Goal: Task Accomplishment & Management: Use online tool/utility

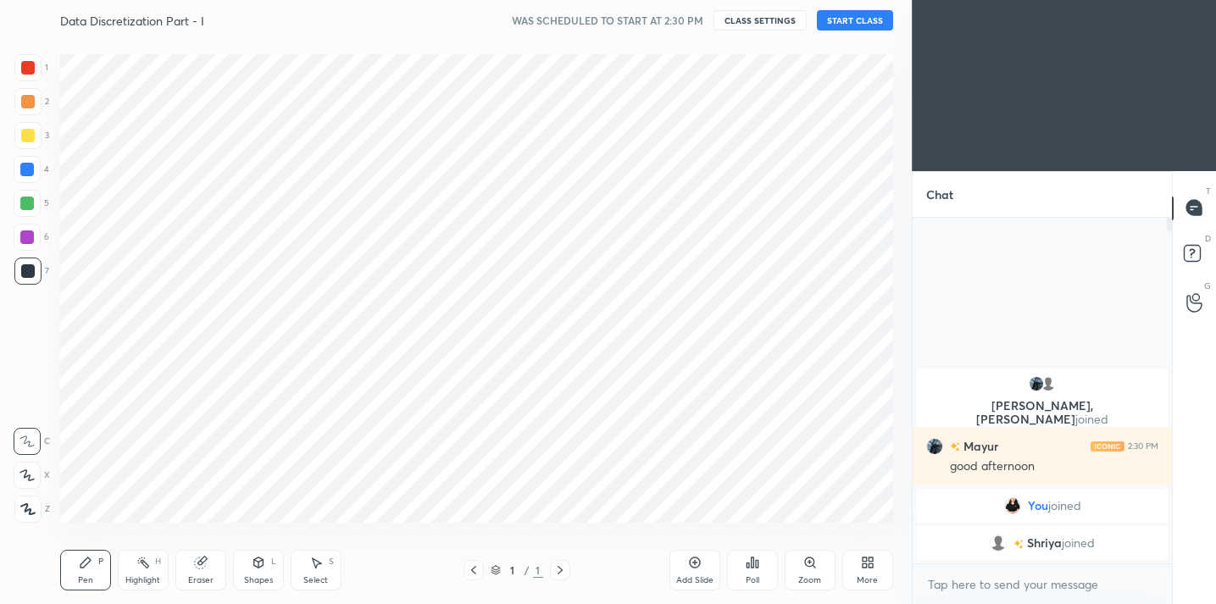
scroll to position [84225, 83876]
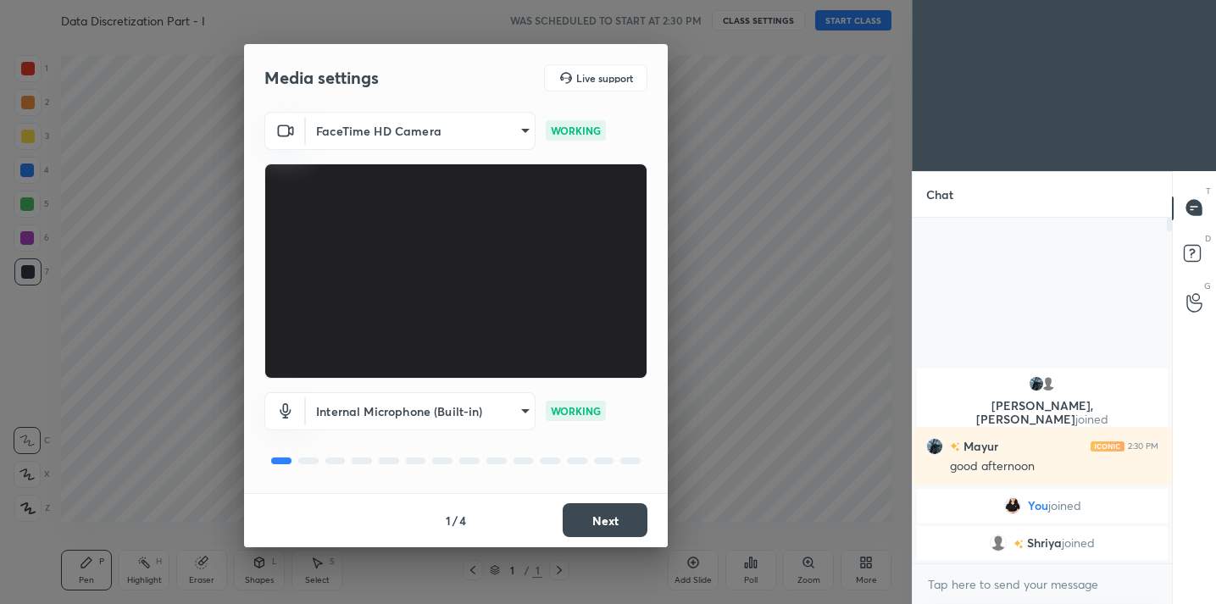
click at [614, 521] on button "Next" at bounding box center [605, 520] width 85 height 34
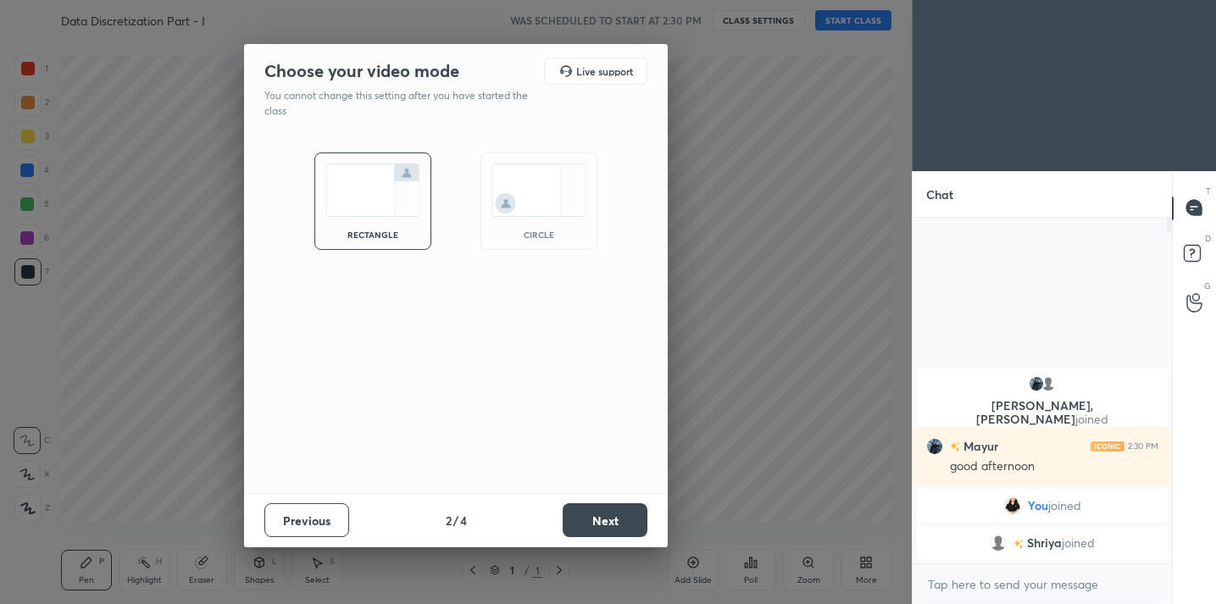
click at [615, 521] on button "Next" at bounding box center [605, 520] width 85 height 34
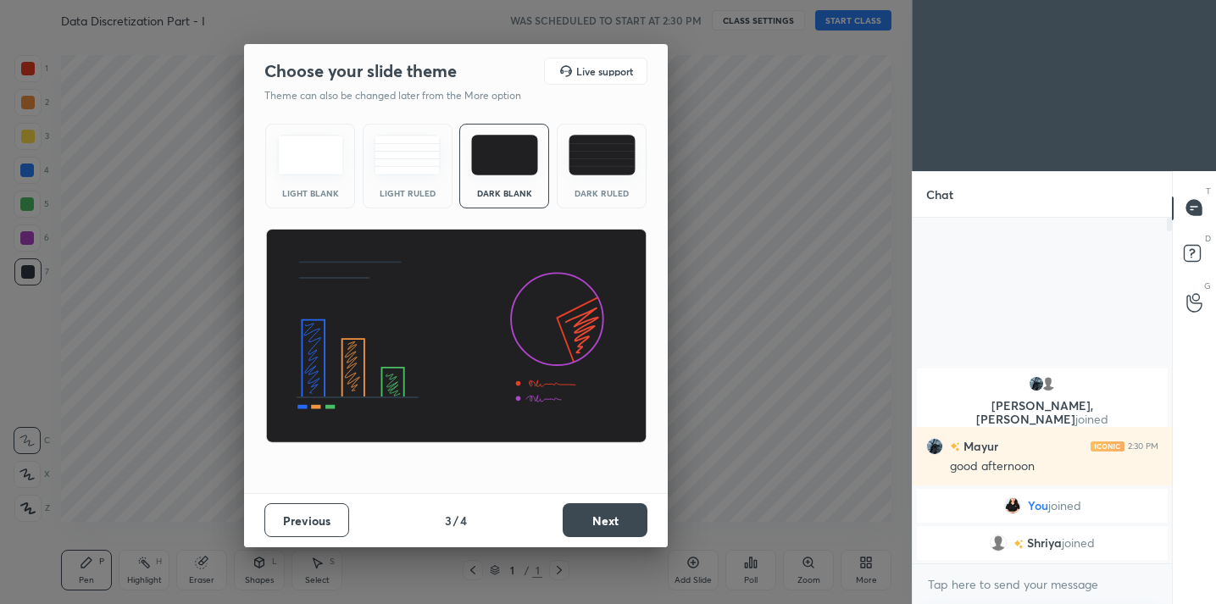
click at [618, 529] on button "Next" at bounding box center [605, 520] width 85 height 34
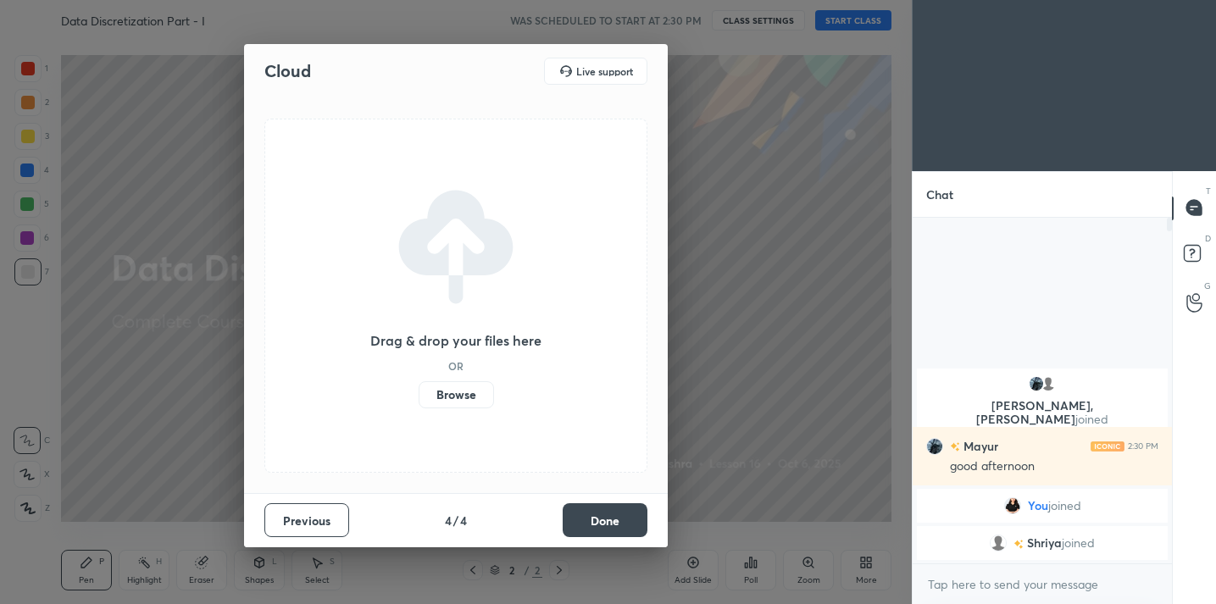
click at [619, 529] on button "Done" at bounding box center [605, 520] width 85 height 34
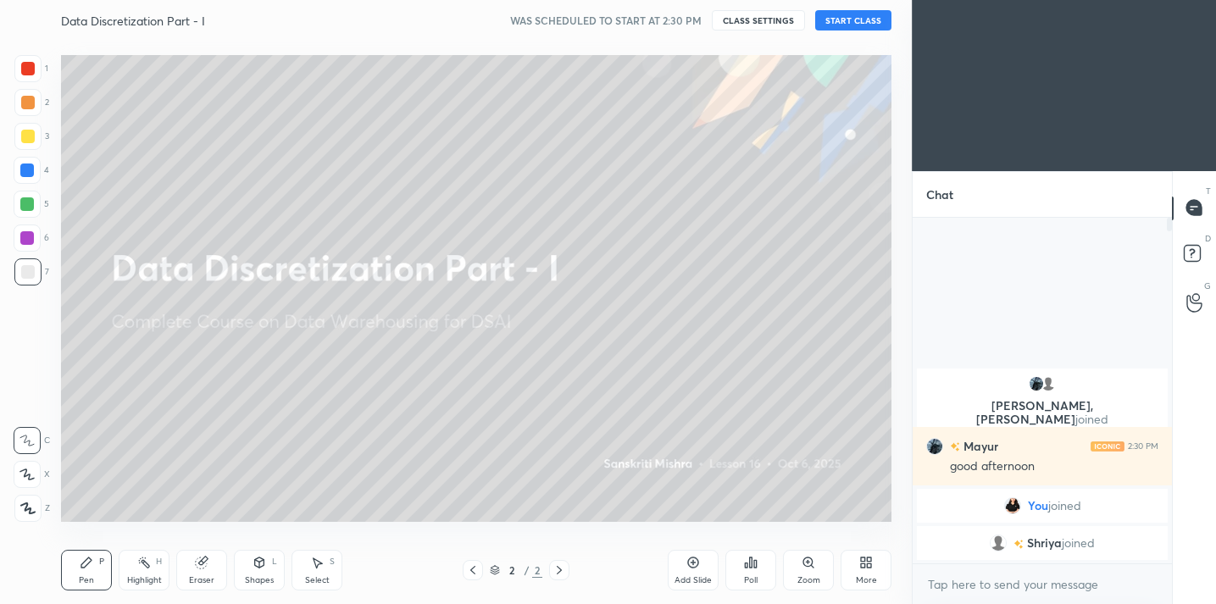
click at [782, 20] on button "CLASS SETTINGS" at bounding box center [758, 20] width 93 height 20
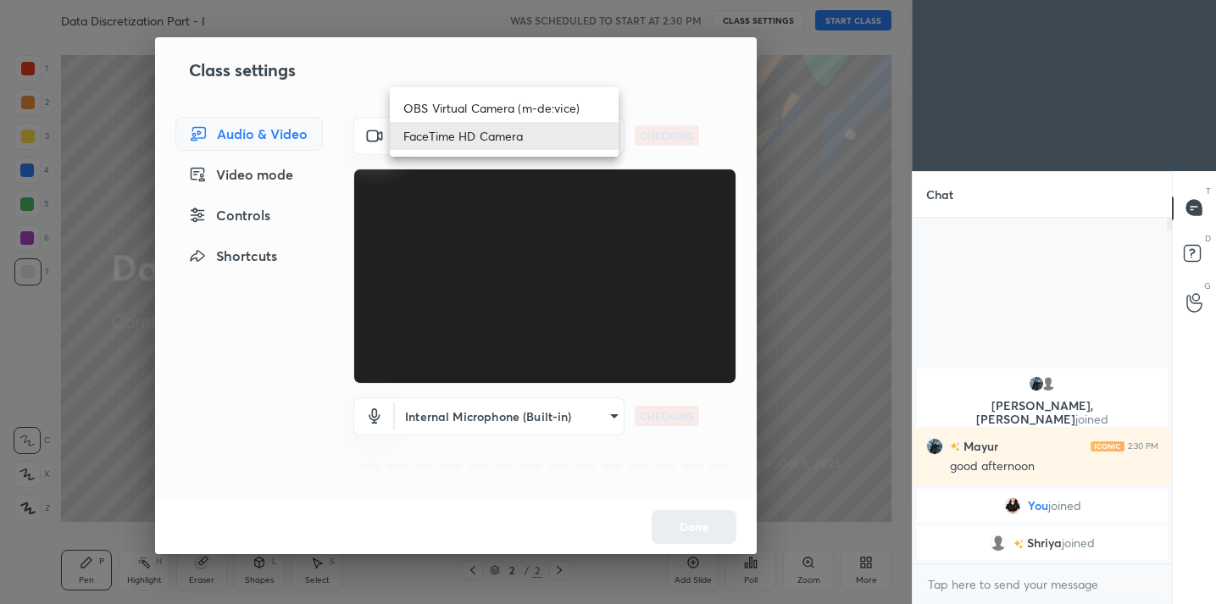
click at [585, 129] on body "1 2 3 4 5 6 7 C X Z C X Z E E Erase all H H Data Discretization Part - I WAS SC…" at bounding box center [608, 302] width 1216 height 604
click at [556, 106] on li "OBS Virtual Camera (m-de:vice)" at bounding box center [504, 108] width 229 height 28
type input "61fa9f482d58b362711db98fcd7eb81adc2336abc9bfe98d4b11a213a43057c3"
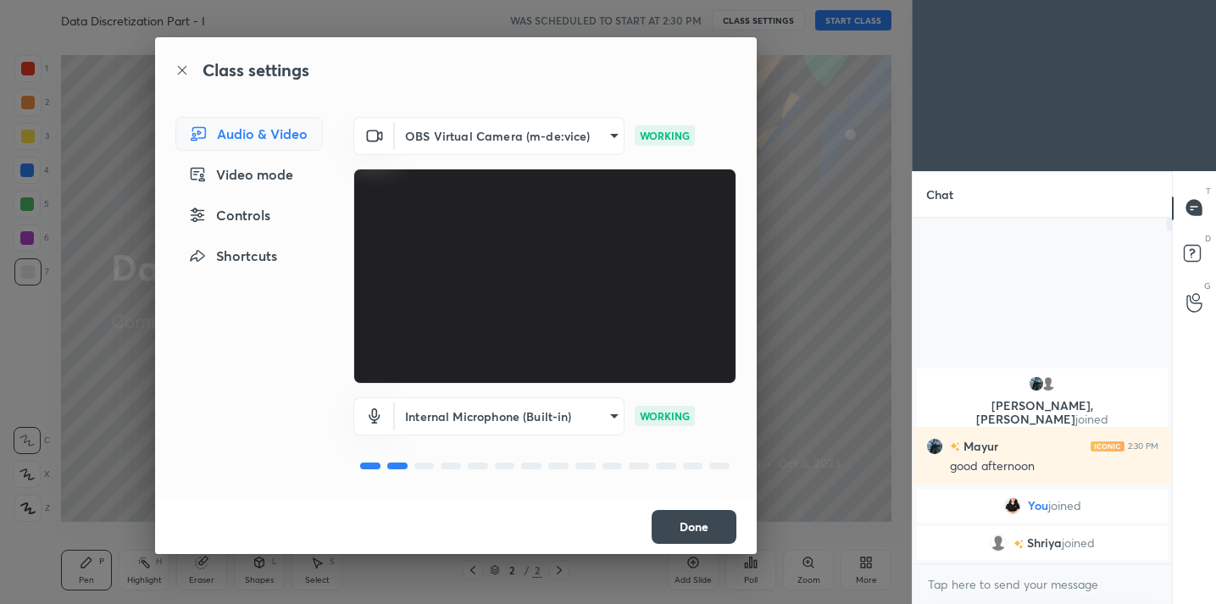
click at [685, 533] on button "Done" at bounding box center [693, 527] width 85 height 34
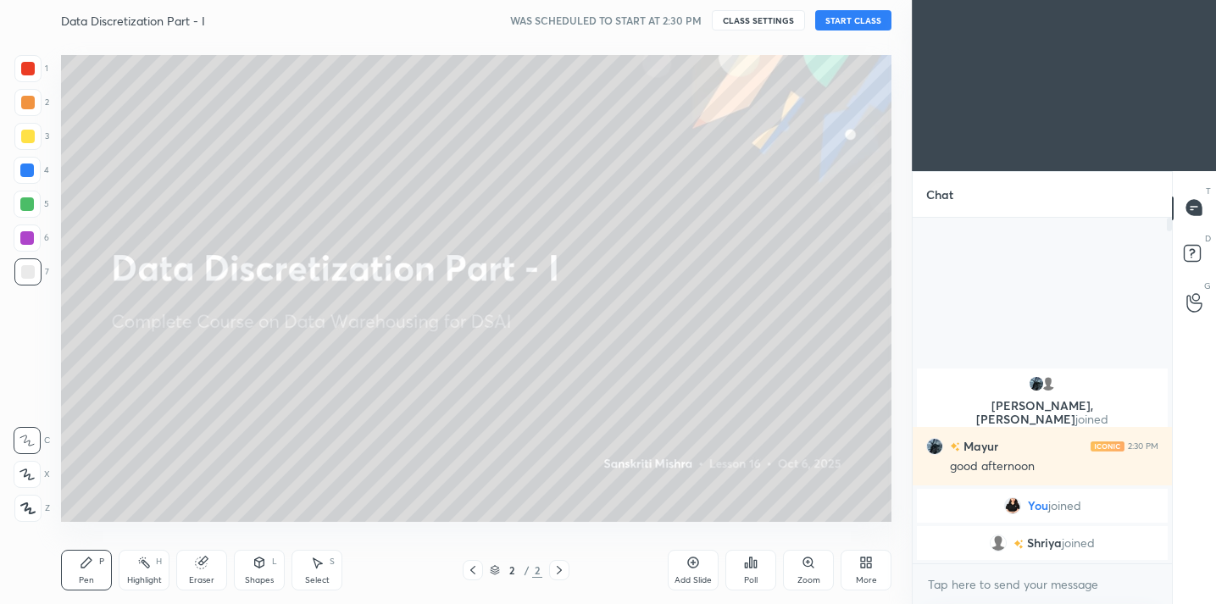
click at [830, 25] on button "START CLASS" at bounding box center [853, 20] width 76 height 20
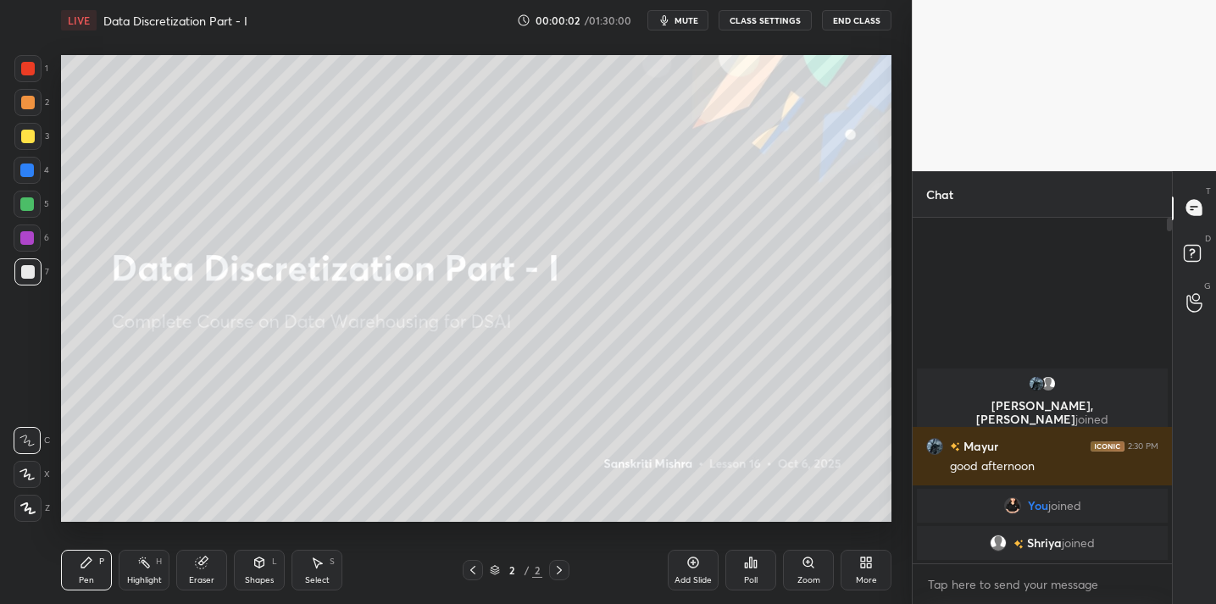
click at [682, 25] on span "mute" at bounding box center [686, 20] width 24 height 12
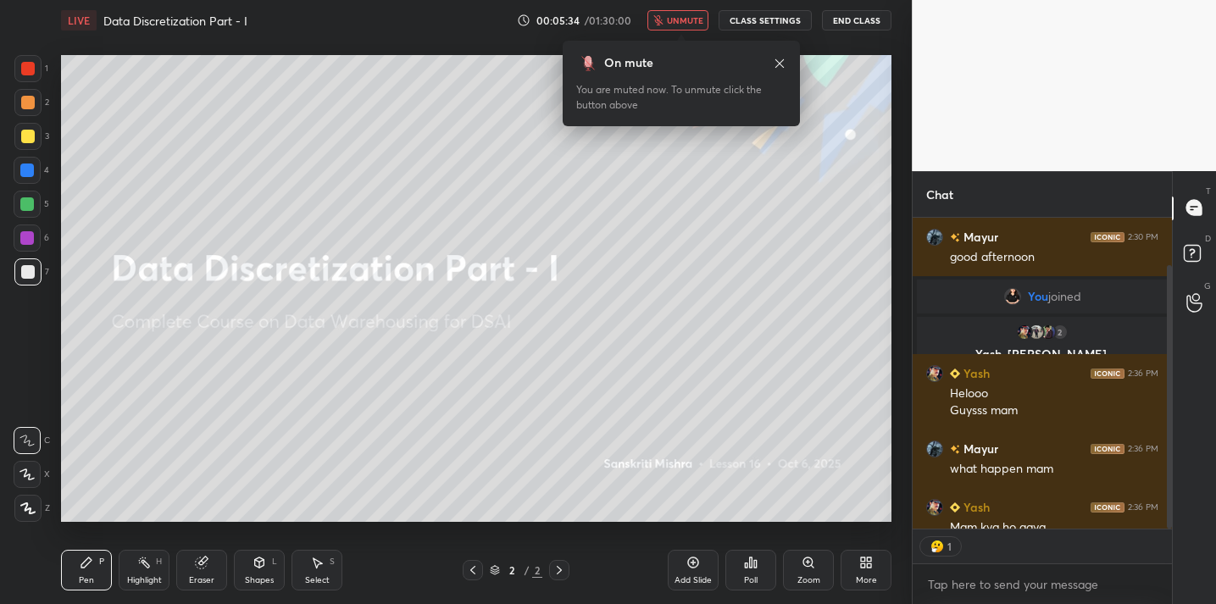
scroll to position [6, 6]
type textarea "x"
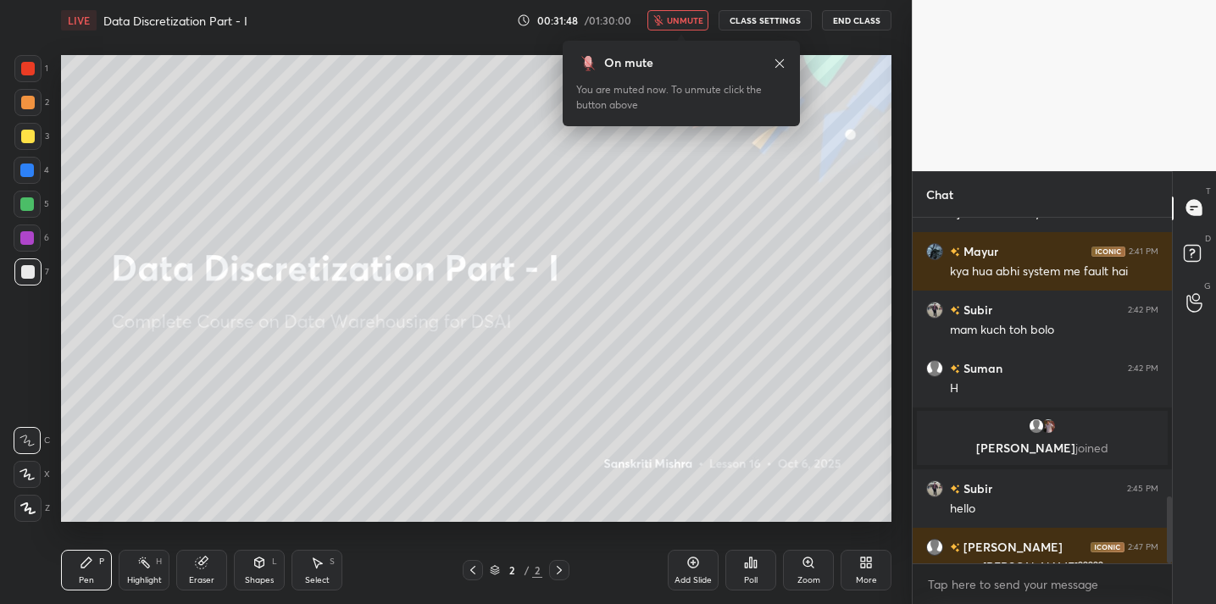
scroll to position [1446, 0]
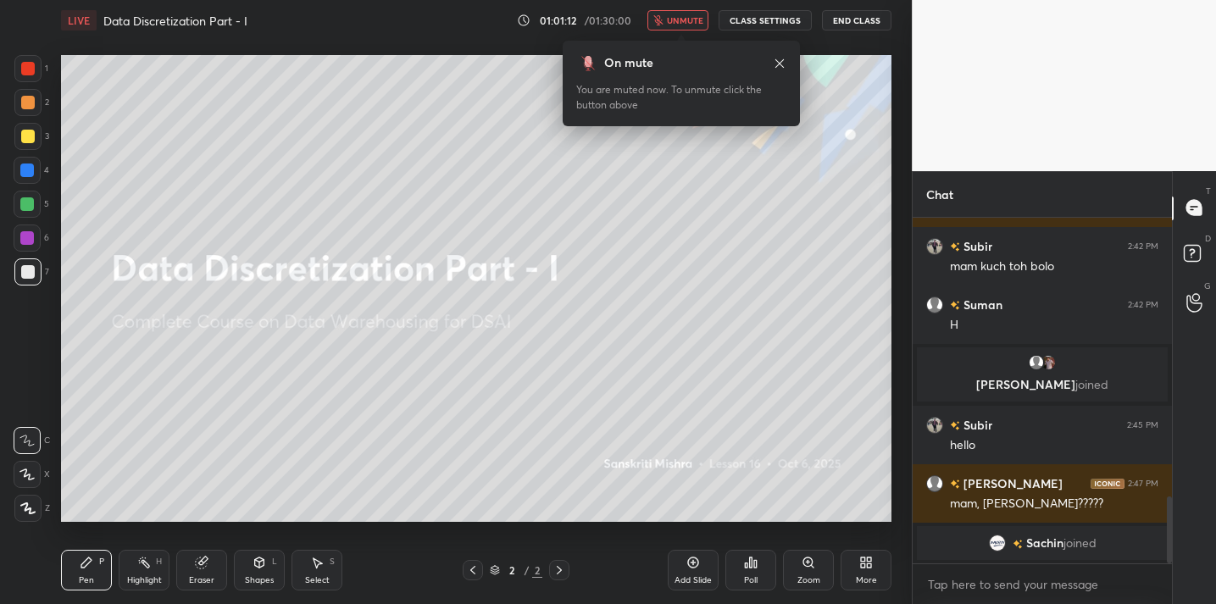
click at [856, 20] on button "End Class" at bounding box center [856, 20] width 69 height 20
